Goal: Transaction & Acquisition: Purchase product/service

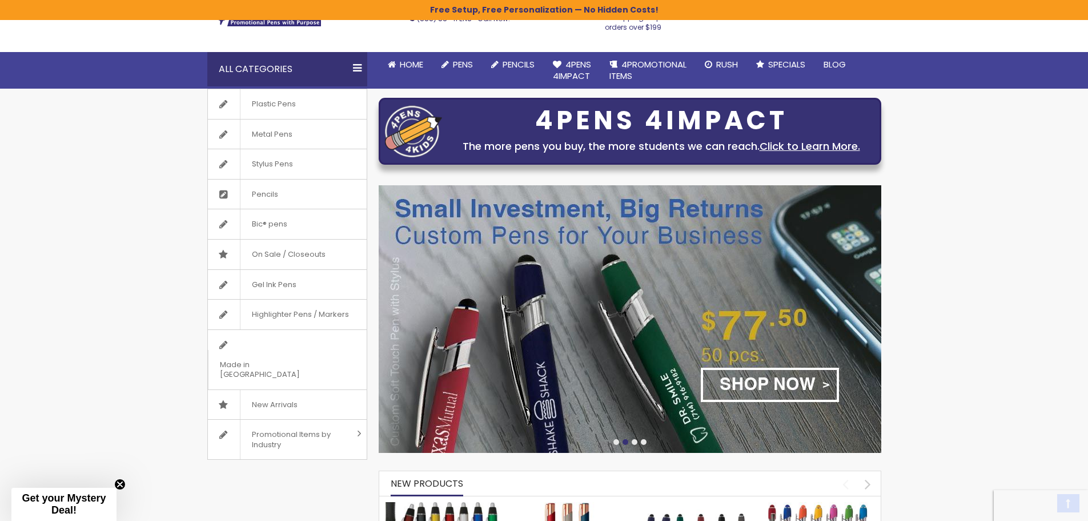
scroll to position [171, 0]
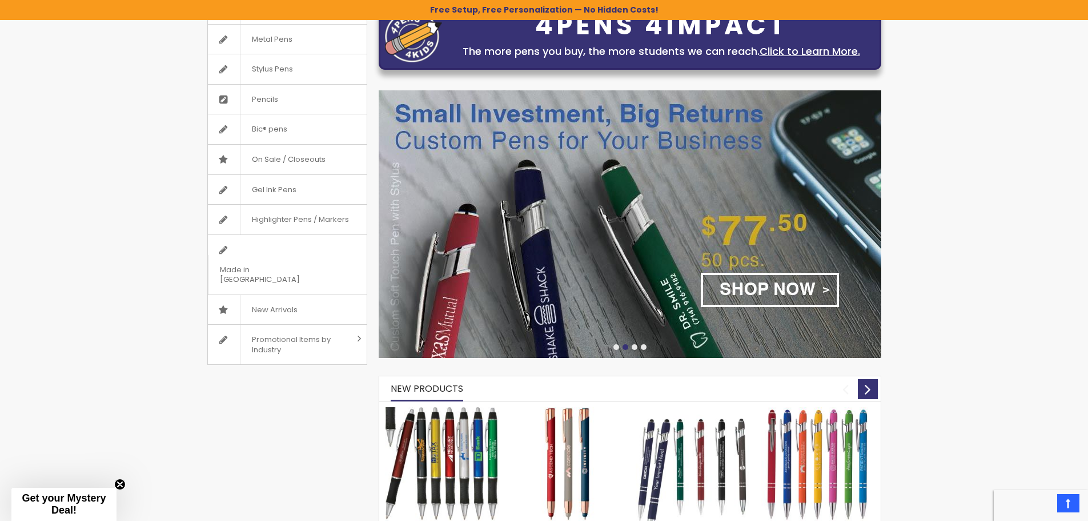
click at [867, 386] on div "next" at bounding box center [868, 389] width 20 height 20
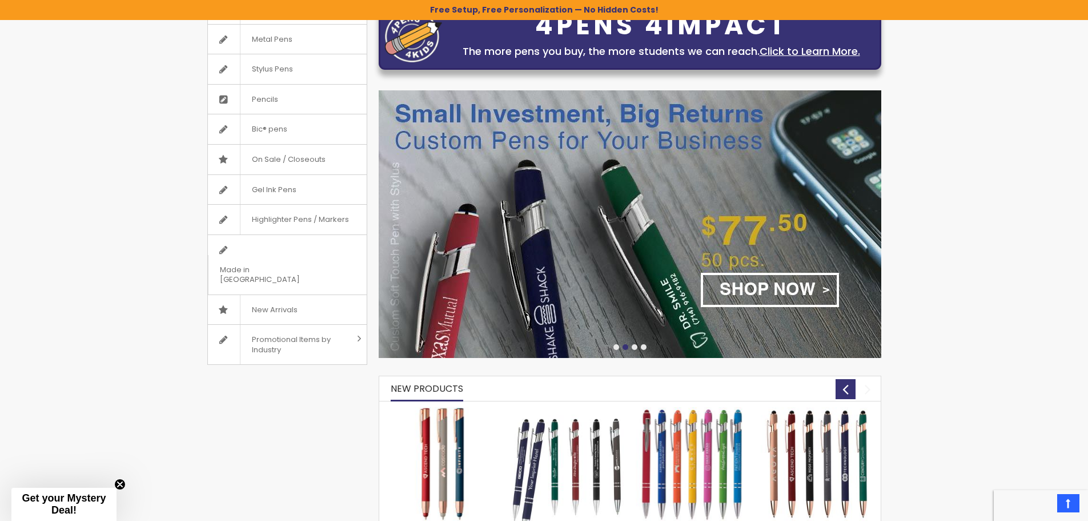
click at [847, 382] on div "prev" at bounding box center [846, 389] width 20 height 20
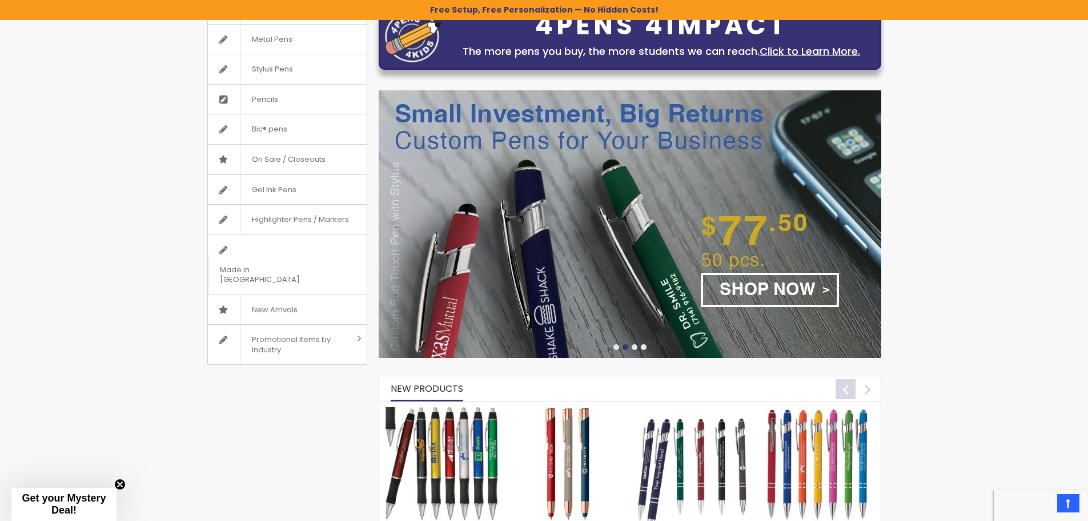
click at [847, 382] on div "prev" at bounding box center [846, 389] width 20 height 20
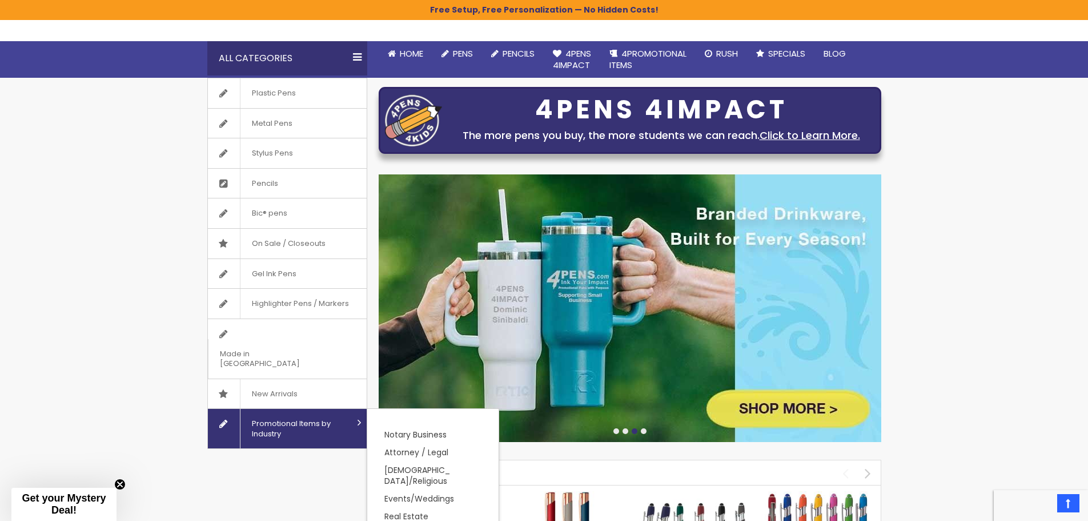
scroll to position [0, 0]
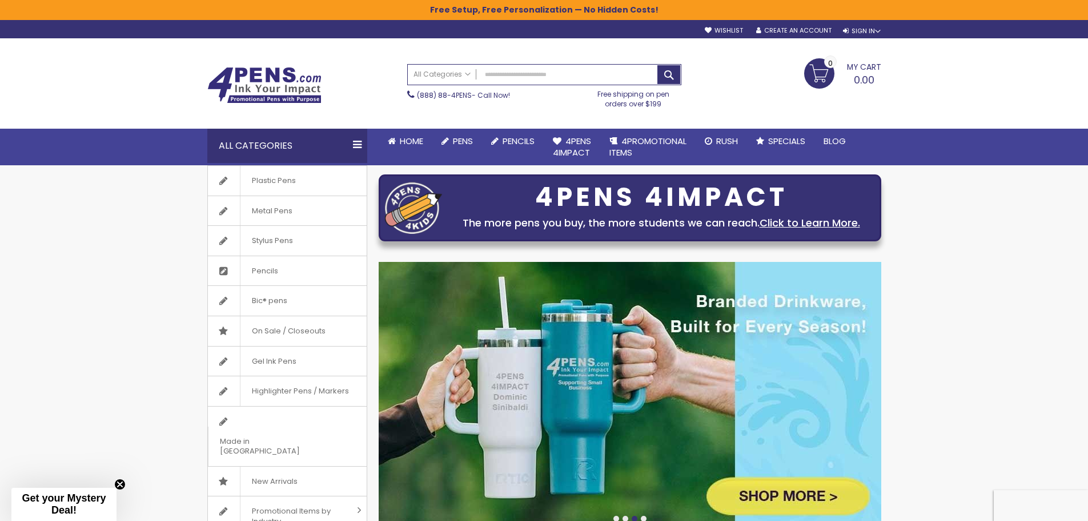
click at [361, 142] on div "All Categories" at bounding box center [287, 146] width 160 height 34
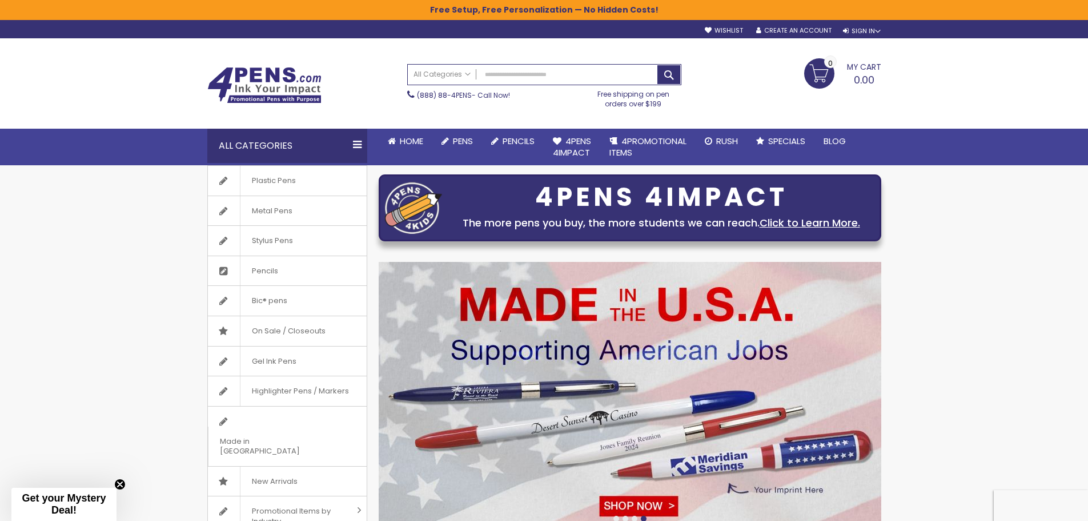
click at [350, 142] on div "All Categories" at bounding box center [287, 146] width 160 height 34
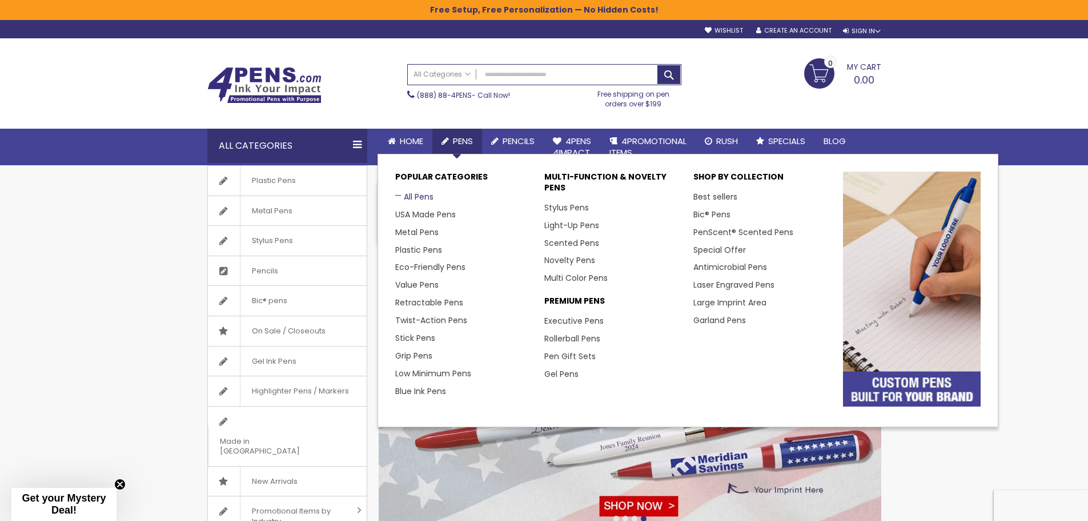
click at [416, 194] on link "All Pens" at bounding box center [414, 196] width 38 height 11
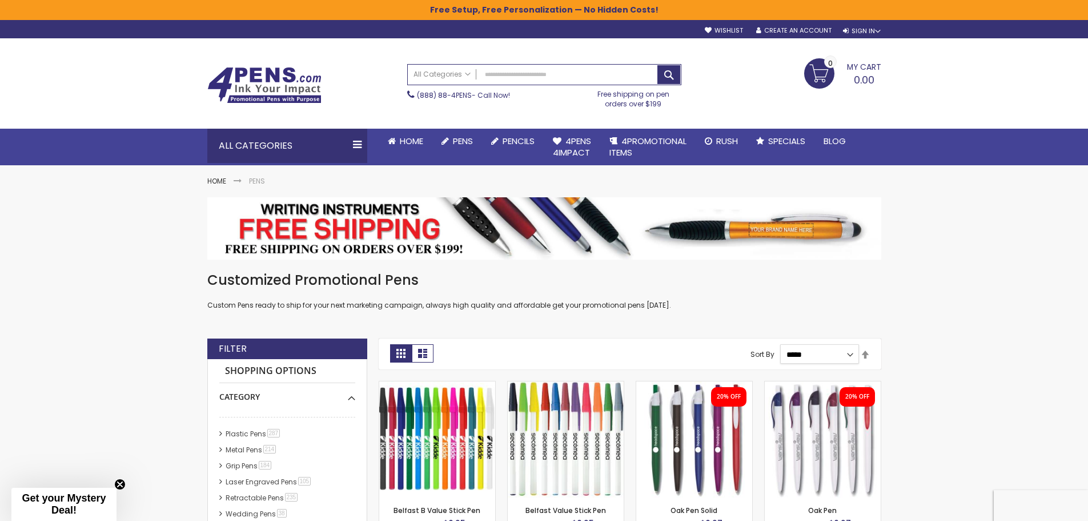
click at [843, 353] on select "**********" at bounding box center [820, 353] width 79 height 19
click at [800, 352] on select "**********" at bounding box center [820, 353] width 79 height 19
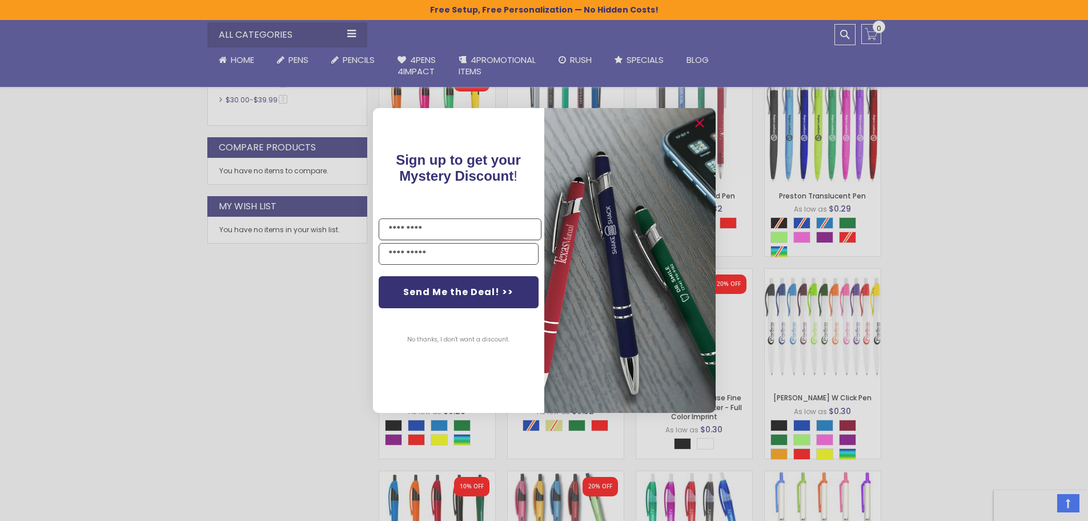
scroll to position [743, 0]
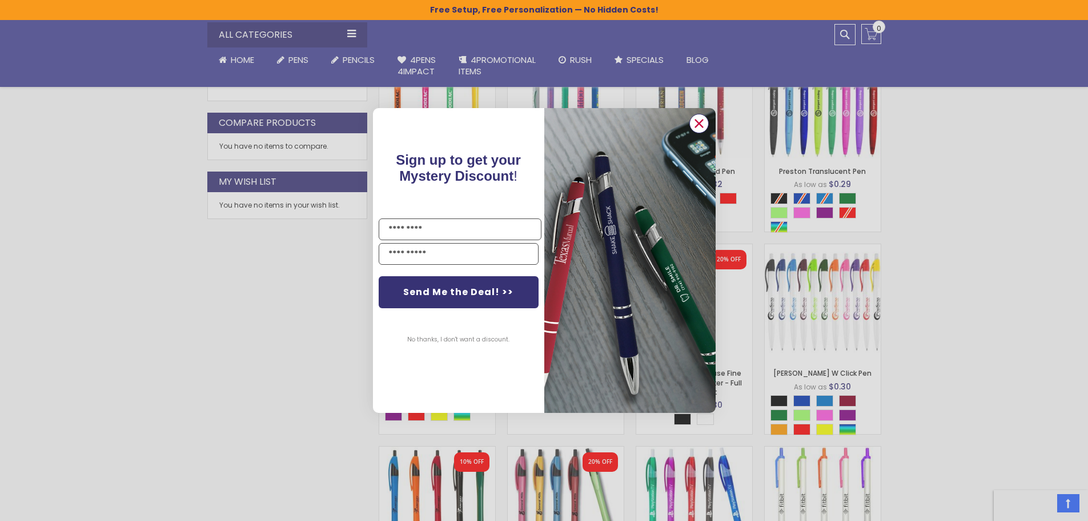
click at [697, 119] on circle "Close dialog" at bounding box center [698, 123] width 17 height 17
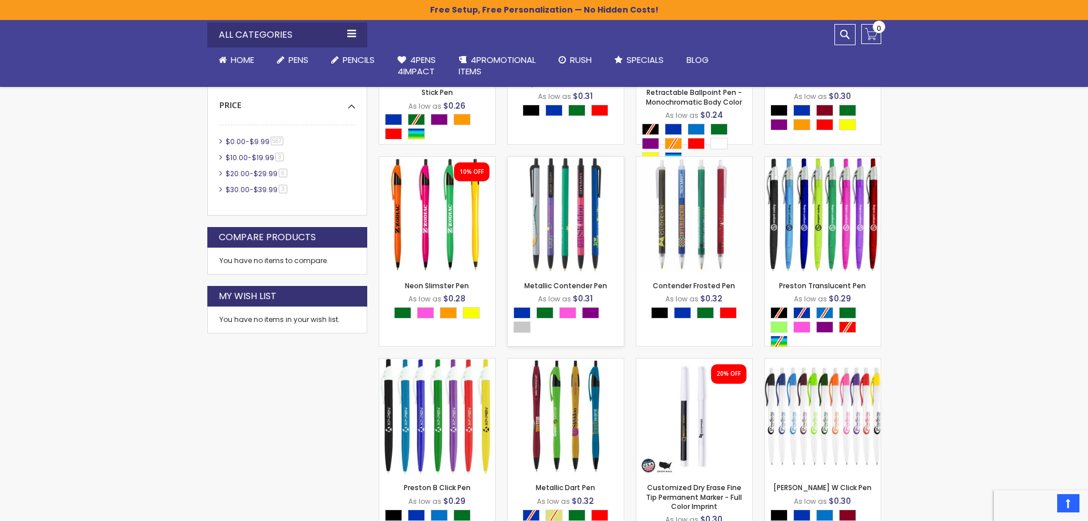
scroll to position [686, 0]
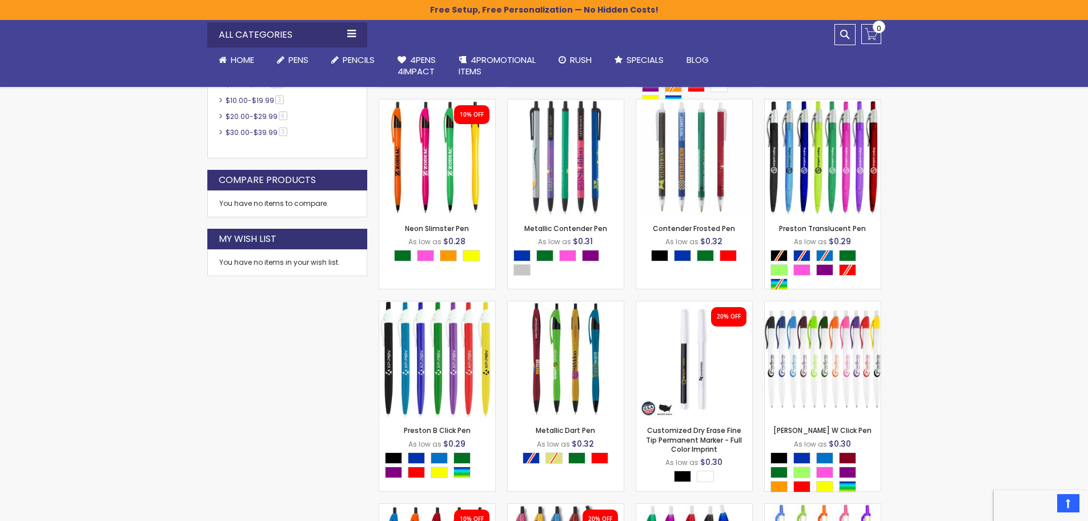
drag, startPoint x: 601, startPoint y: 221, endPoint x: 280, endPoint y: 335, distance: 340.8
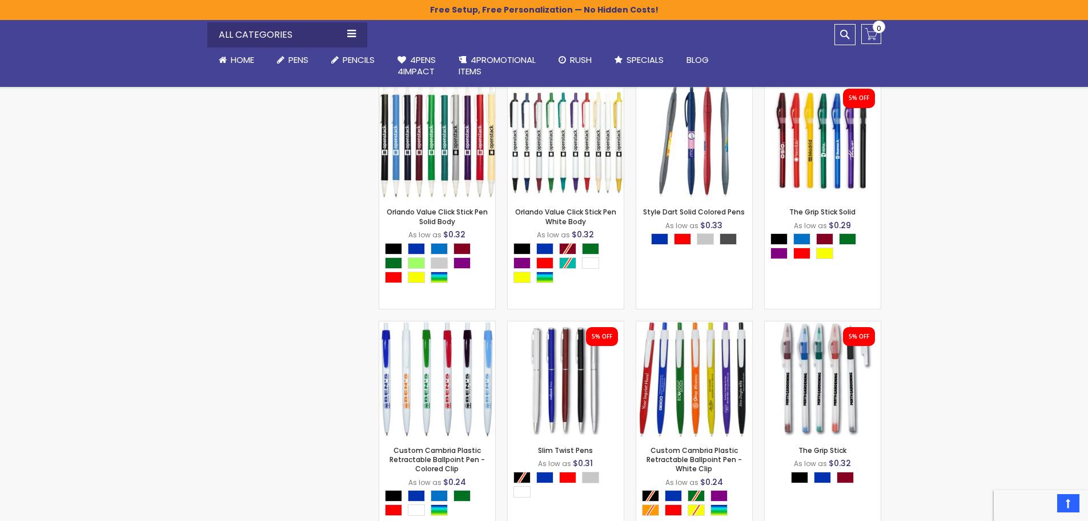
scroll to position [1543, 0]
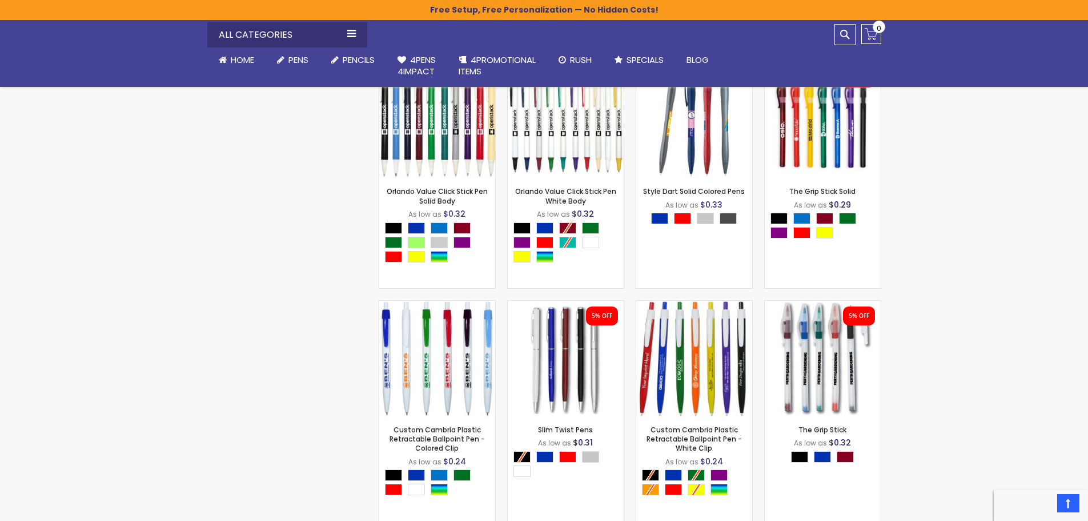
click at [927, 178] on div "Skip to Content sample Wishlist Sign Out Sign In Sign In Login Forgot Your Pass…" at bounding box center [544, 522] width 1088 height 4130
click at [1012, 61] on div "All Categories Plastic Pens Metal Pens Stylus Pens Pencils Bic® pens On Sale / …" at bounding box center [544, 53] width 1088 height 67
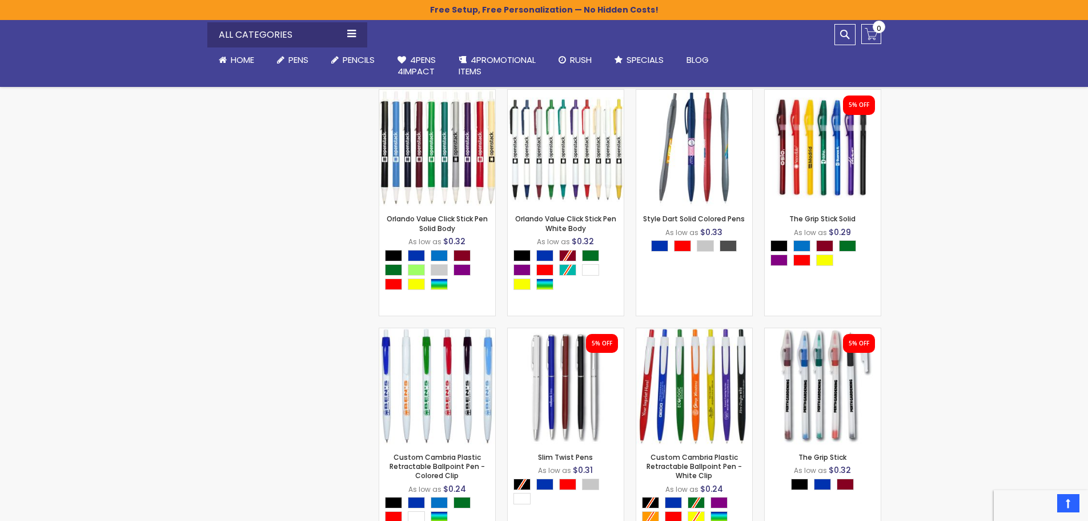
scroll to position [1515, 0]
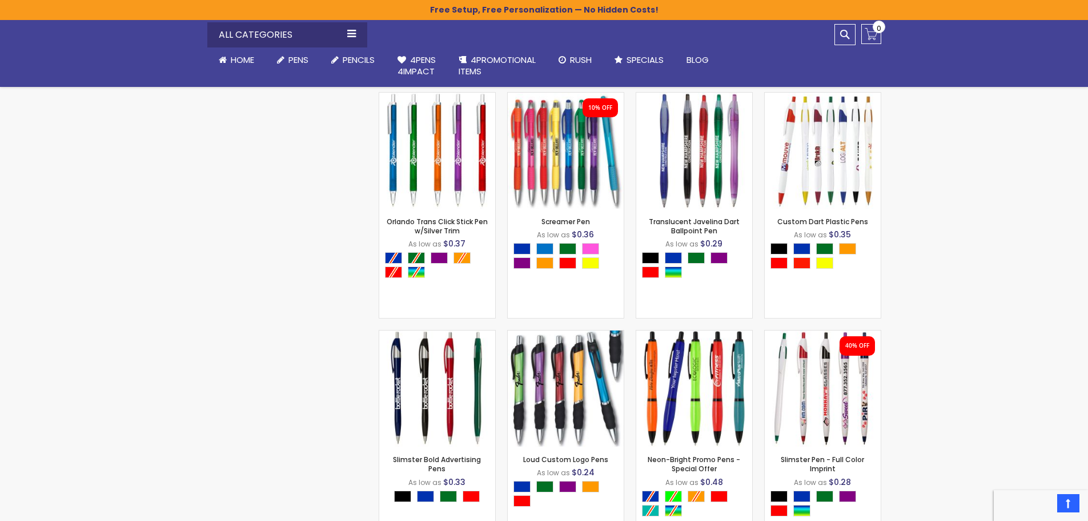
scroll to position [1990, 0]
click at [1023, 390] on div "Skip to Content sample Wishlist Sign Out Sign In Sign In Login Forgot Your Pass…" at bounding box center [544, 75] width 1088 height 4130
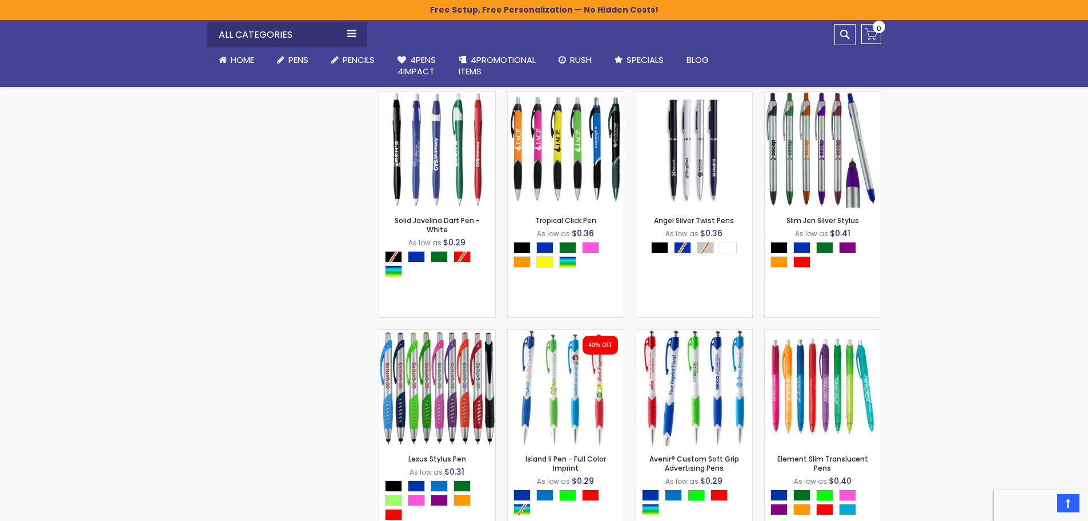
scroll to position [2467, 0]
